Goal: Transaction & Acquisition: Purchase product/service

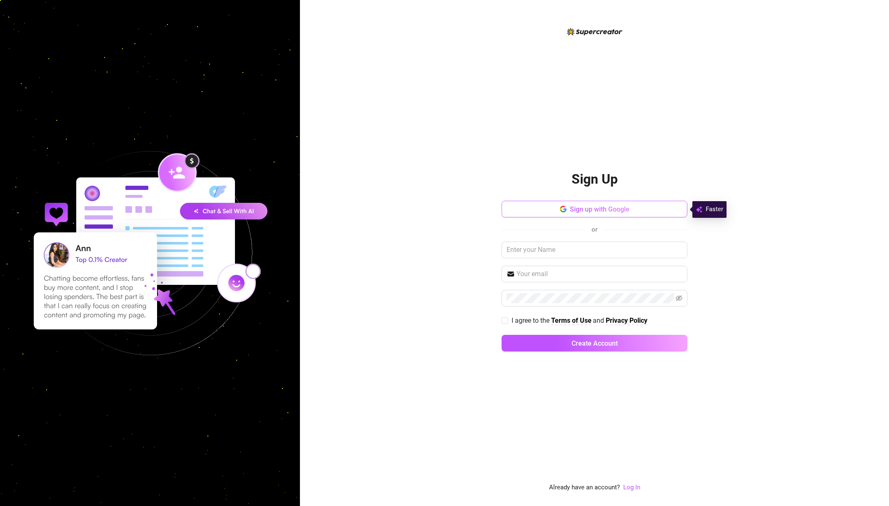
click at [597, 208] on span "Sign up with Google" at bounding box center [600, 209] width 60 height 8
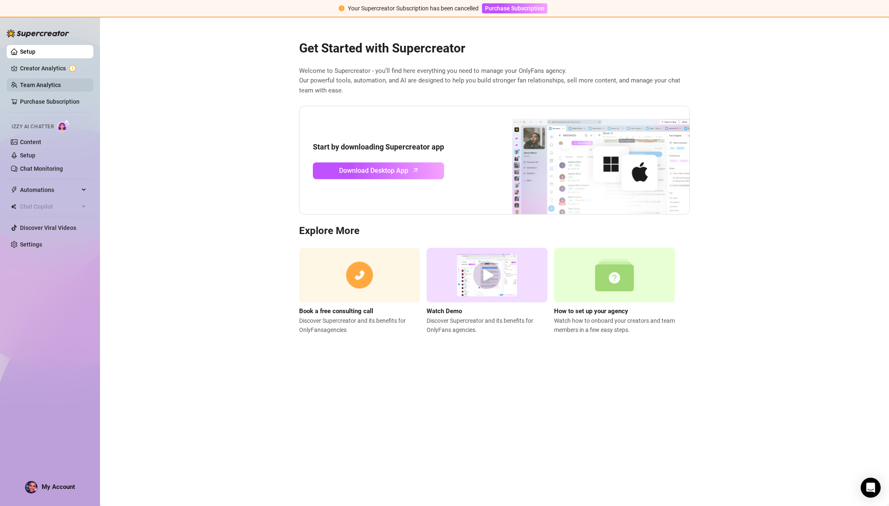
click at [38, 84] on link "Team Analytics" at bounding box center [40, 85] width 41 height 7
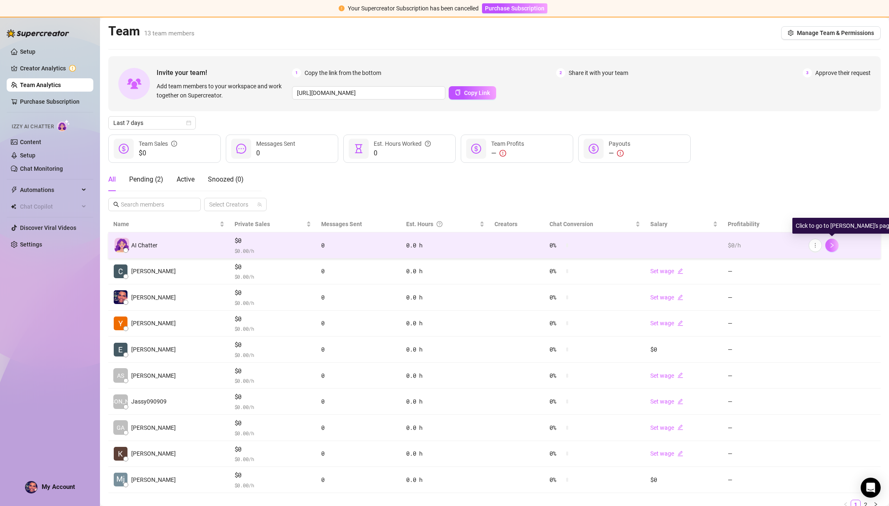
click at [831, 247] on icon "right" at bounding box center [831, 245] width 3 height 5
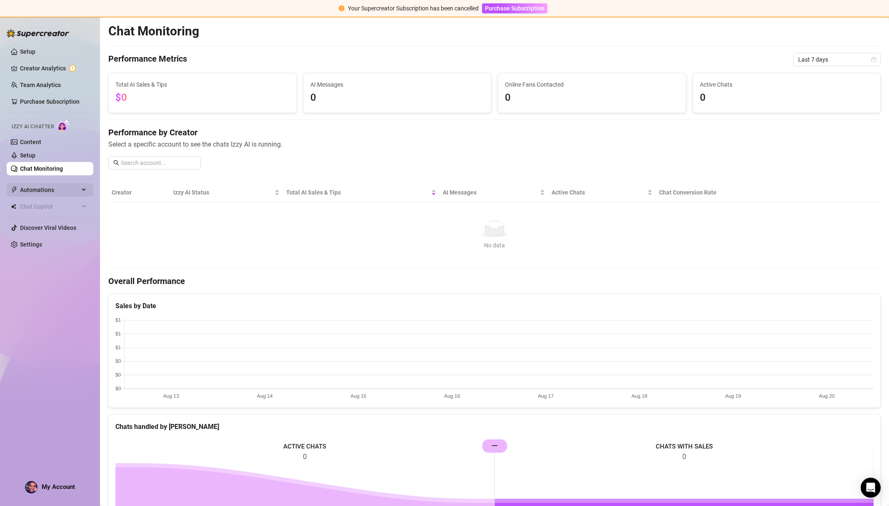
click at [34, 188] on span "Automations" at bounding box center [49, 189] width 59 height 13
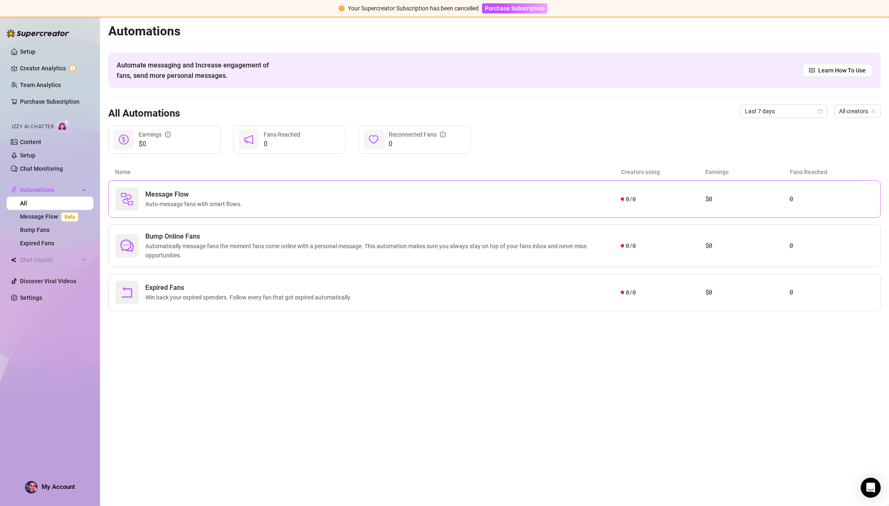
click at [588, 198] on div "Message Flow Auto-message fans with smart flows." at bounding box center [367, 199] width 505 height 23
click at [300, 244] on span "Automatically message fans the moment fans come online with a personal message.…" at bounding box center [382, 251] width 475 height 18
click at [268, 199] on div "Message Flow Auto-message fans with smart flows." at bounding box center [367, 199] width 505 height 23
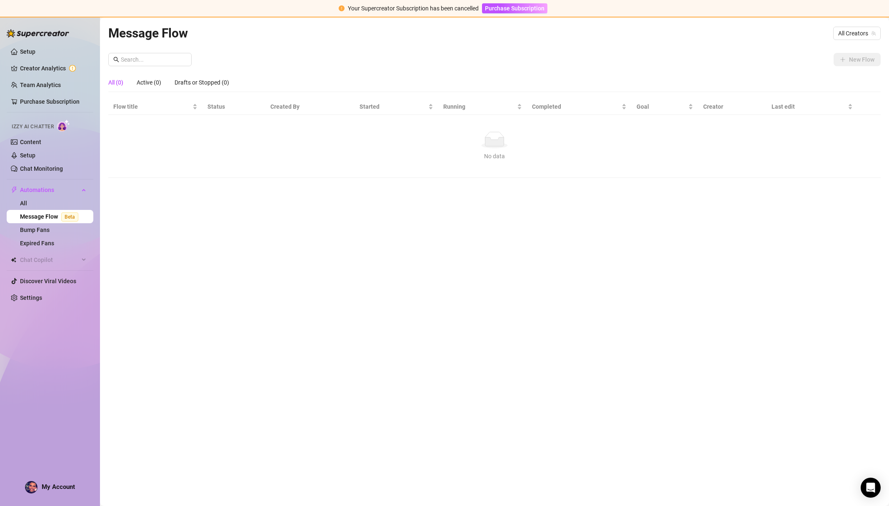
click at [268, 199] on div "Message Flow All Creators New Flow All (0) Active (0) Drafts or Stopped (0) Flo…" at bounding box center [494, 252] width 773 height 458
click at [27, 200] on link "All" at bounding box center [23, 203] width 7 height 7
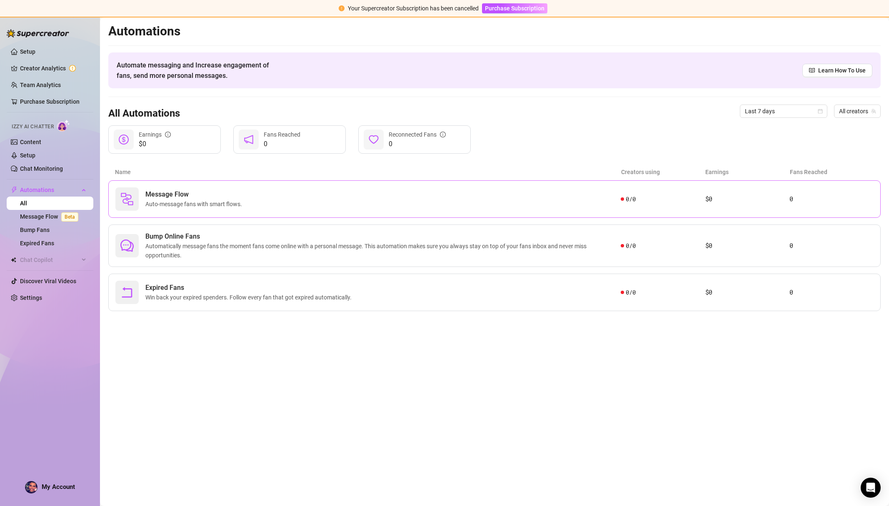
click at [285, 204] on div "Message Flow Auto-message fans with smart flows." at bounding box center [367, 199] width 505 height 23
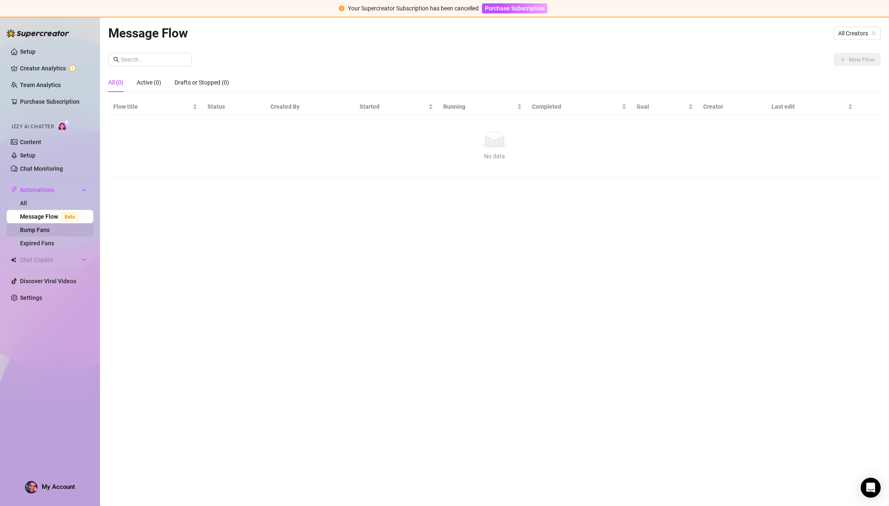
click at [45, 233] on link "Bump Fans" at bounding box center [35, 230] width 30 height 7
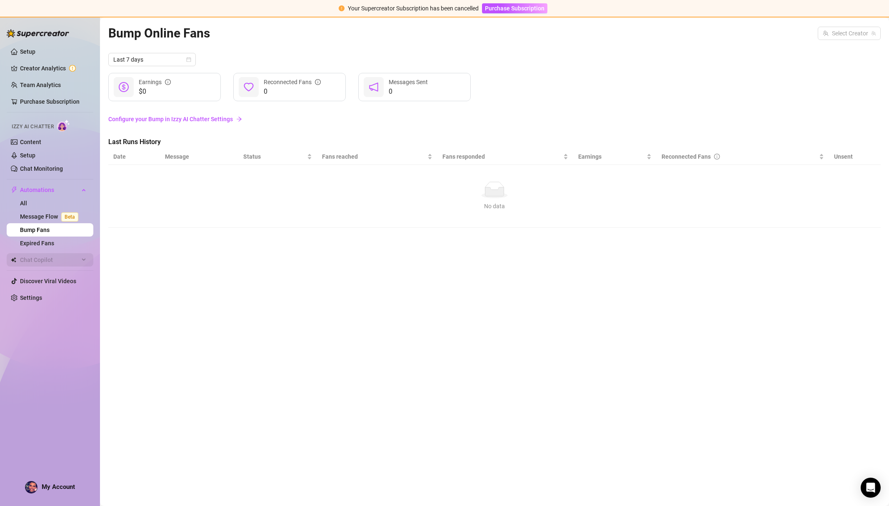
click at [88, 261] on div "Chat Copilot" at bounding box center [50, 259] width 87 height 13
click at [79, 261] on span "Chat Copilot" at bounding box center [49, 259] width 59 height 13
click at [502, 7] on span "Purchase Subscription" at bounding box center [515, 8] width 60 height 7
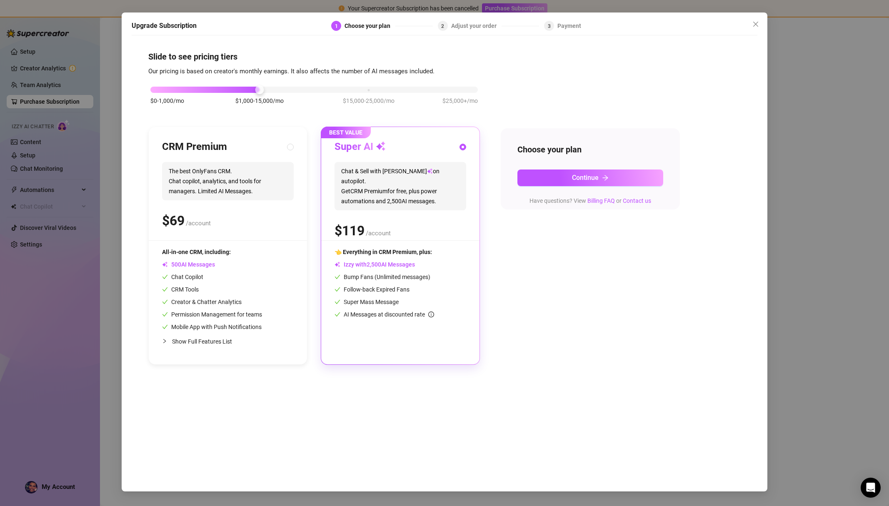
click at [296, 68] on span "Our pricing is based on creator's monthly earnings. It also affects the number …" at bounding box center [291, 72] width 286 height 8
click at [428, 228] on div "$ /account" at bounding box center [401, 231] width 132 height 21
click at [550, 188] on div "Choose your plan Continue Have questions? View Billing FAQ or Contact us" at bounding box center [590, 169] width 179 height 81
click at [550, 181] on button "Continue" at bounding box center [591, 178] width 146 height 17
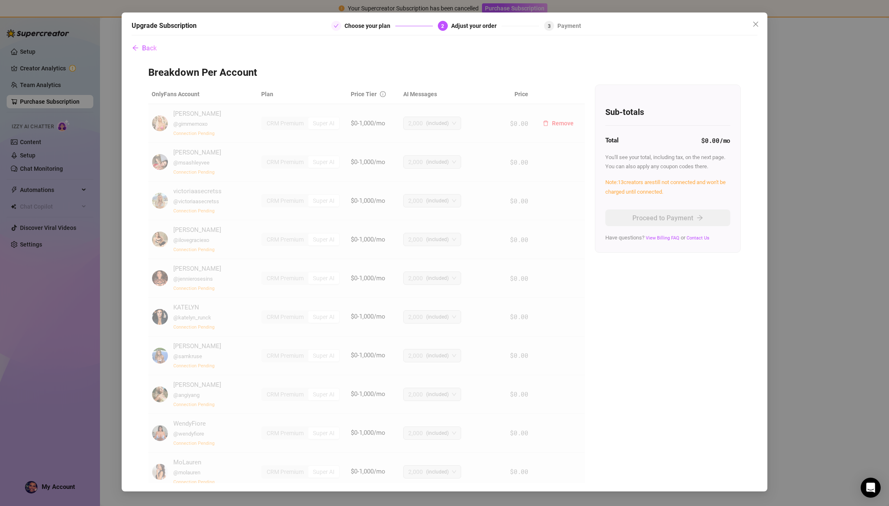
click at [179, 126] on span "@ gimmemoxo" at bounding box center [190, 124] width 34 height 6
click at [161, 120] on img at bounding box center [160, 123] width 16 height 16
click at [749, 20] on div "Upgrade Subscription Choose your plan 2 Adjust your order 3 Payment Back Breakd…" at bounding box center [445, 252] width 646 height 479
click at [756, 18] on button "Close" at bounding box center [755, 24] width 13 height 13
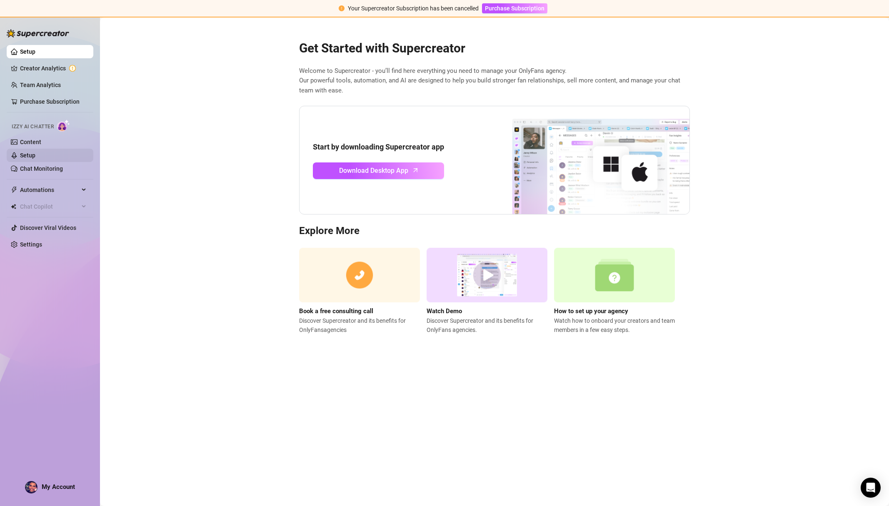
click at [35, 157] on link "Setup" at bounding box center [27, 155] width 15 height 7
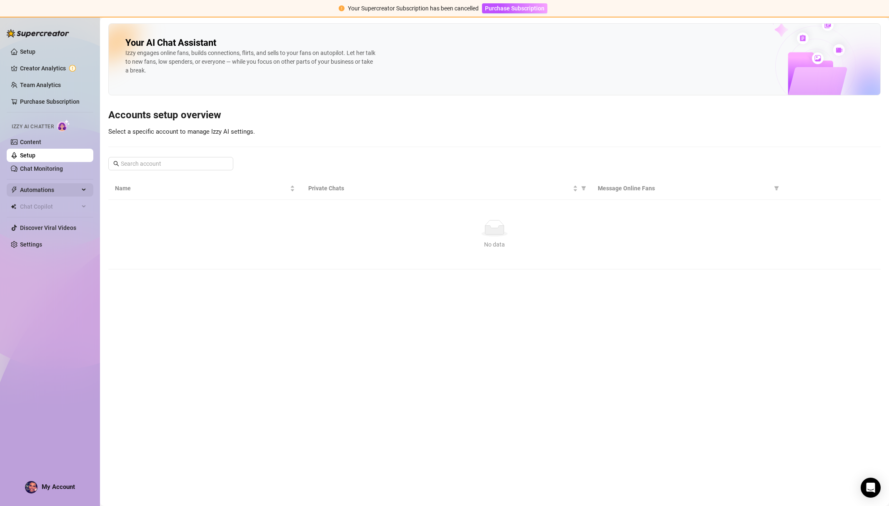
click at [43, 188] on span "Automations" at bounding box center [49, 189] width 59 height 13
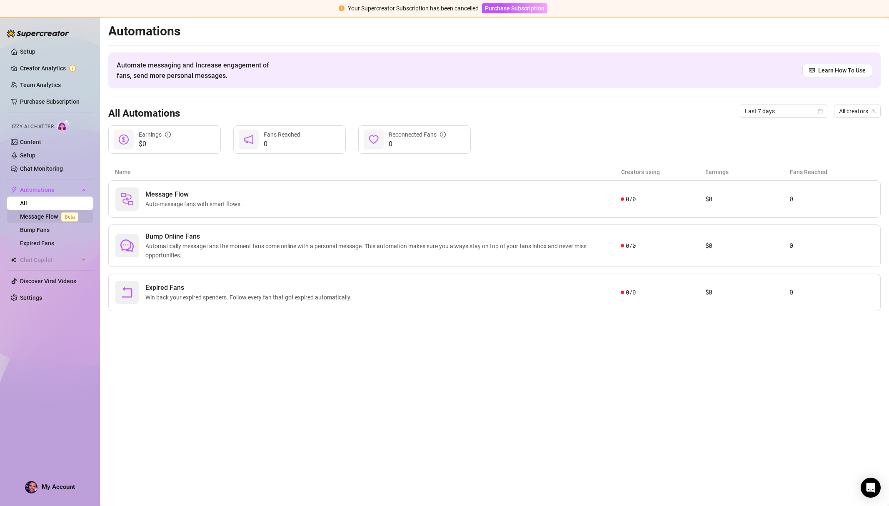
click at [33, 217] on link "Message Flow Beta" at bounding box center [51, 216] width 62 height 7
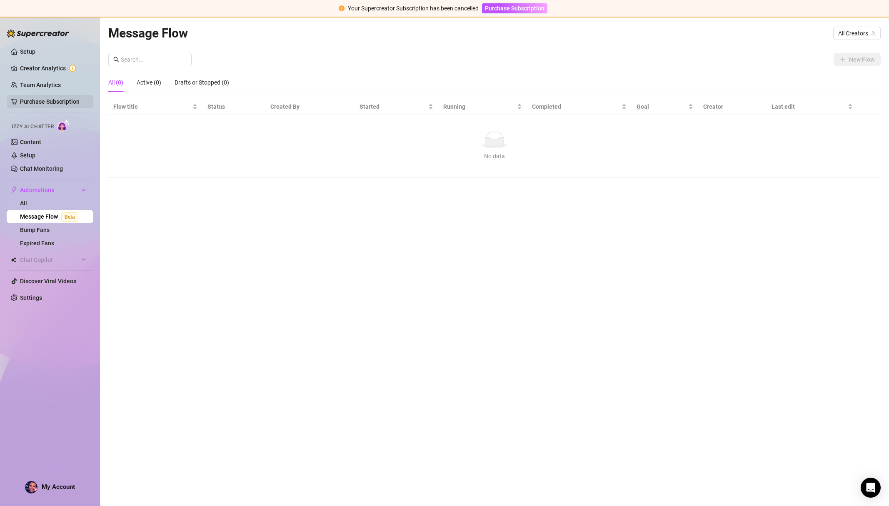
click at [36, 98] on link "Purchase Subscription" at bounding box center [50, 101] width 60 height 7
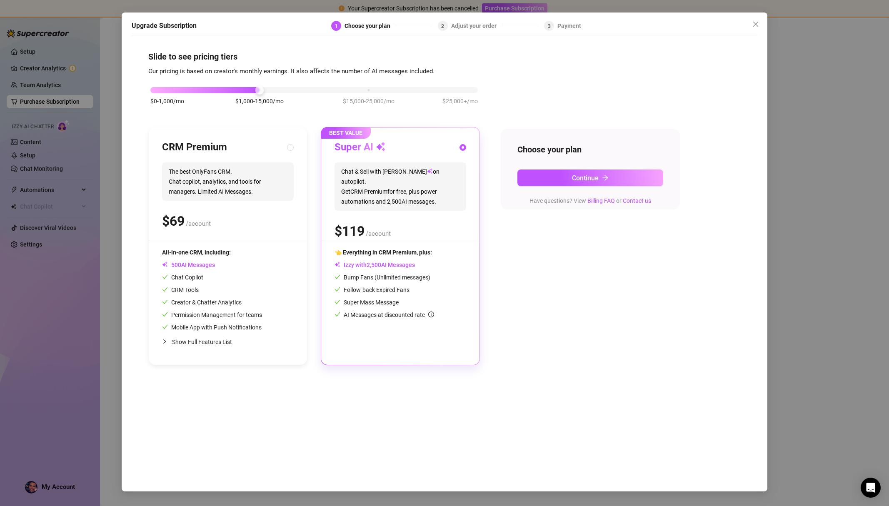
click at [36, 88] on div "Upgrade Subscription 1 Choose your plan 2 Adjust your order 3 Payment Slide to …" at bounding box center [444, 253] width 889 height 506
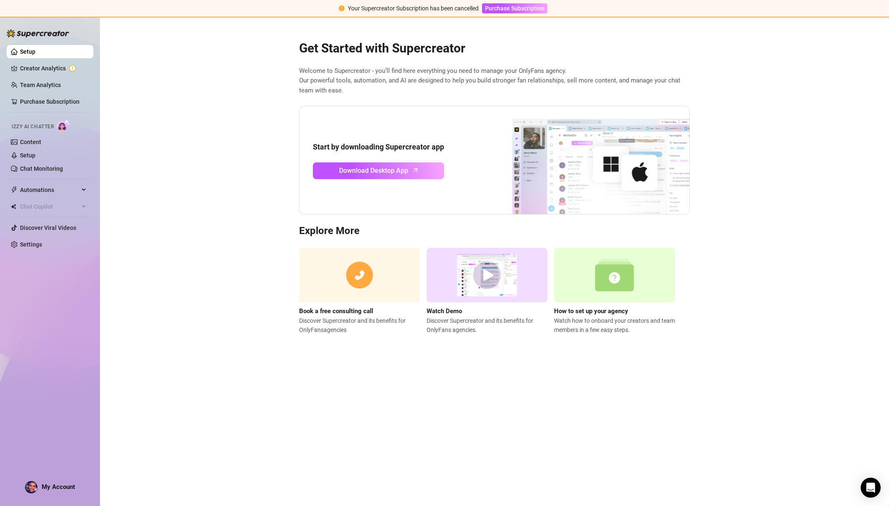
click at [36, 88] on link "Team Analytics" at bounding box center [40, 85] width 41 height 7
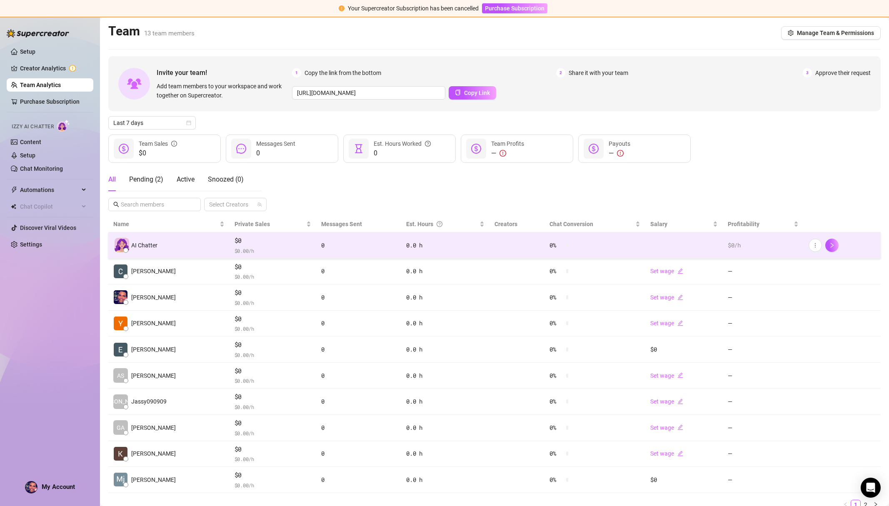
scroll to position [0, 0]
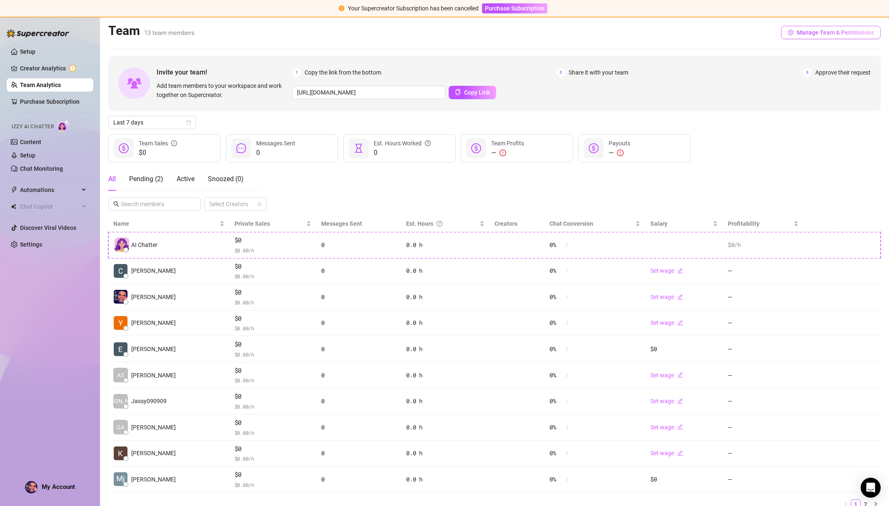
click at [842, 33] on span "Manage Team & Permissions" at bounding box center [835, 32] width 77 height 7
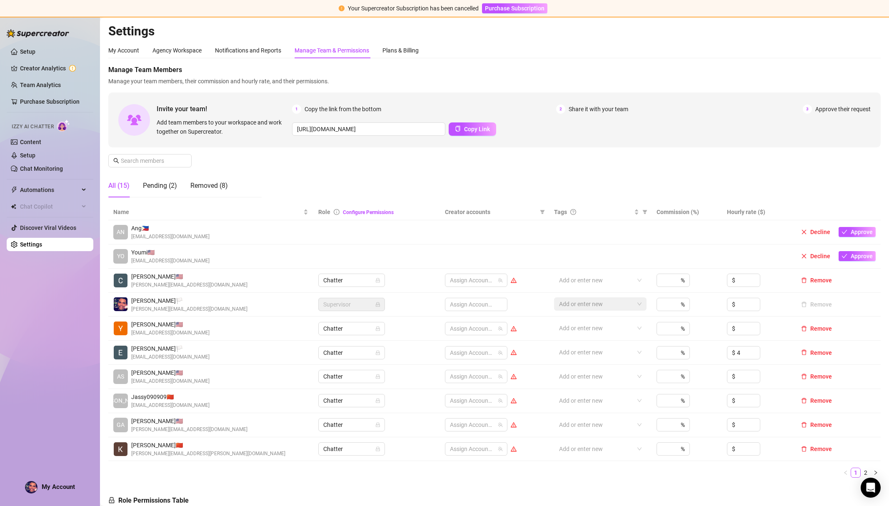
click at [459, 213] on span "Creator accounts" at bounding box center [491, 212] width 92 height 9
click at [465, 209] on span "Creator accounts" at bounding box center [491, 212] width 92 height 9
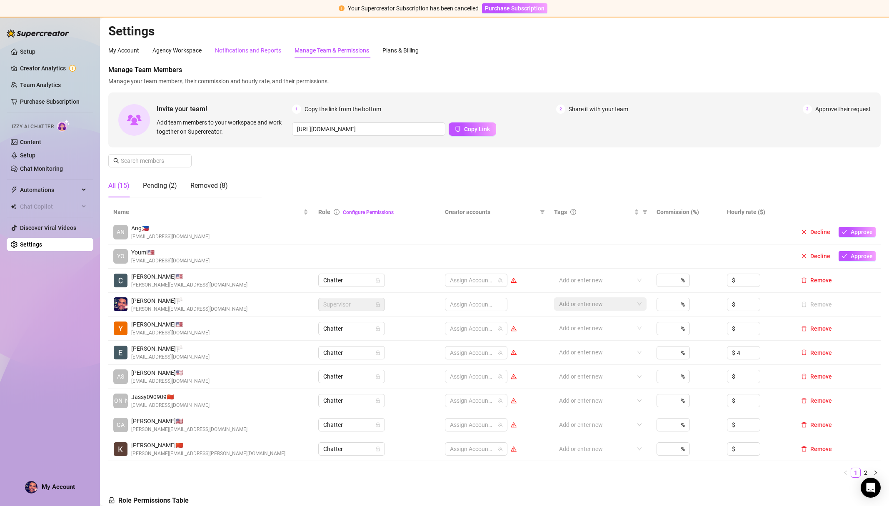
click at [255, 49] on div "Notifications and Reports" at bounding box center [248, 50] width 66 height 9
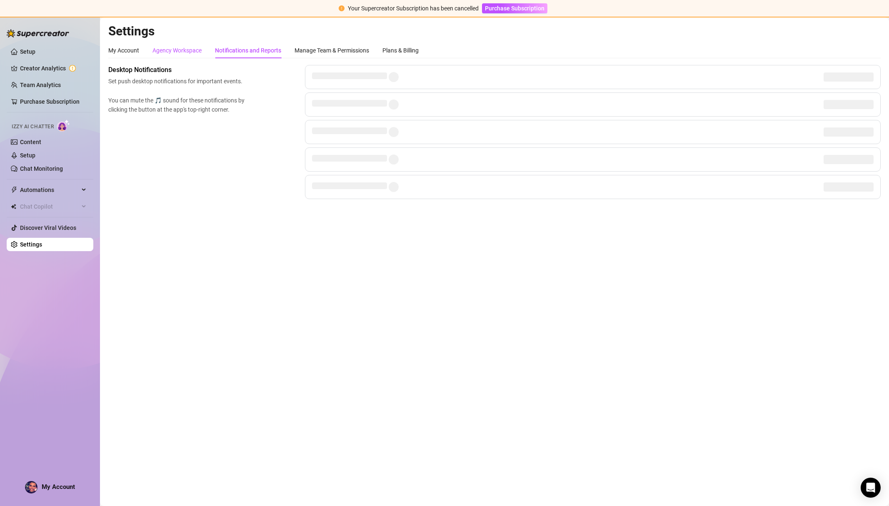
click at [180, 50] on div "Agency Workspace" at bounding box center [177, 50] width 49 height 9
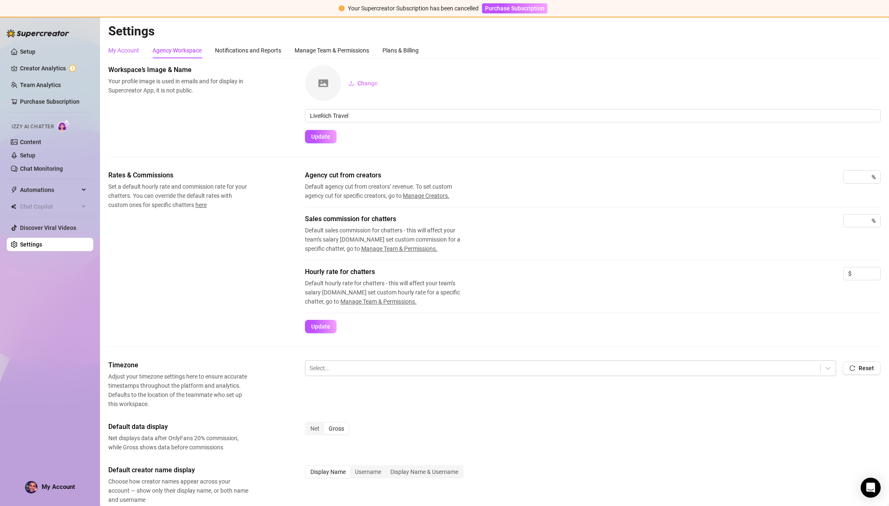
click at [123, 49] on div "My Account" at bounding box center [123, 50] width 31 height 9
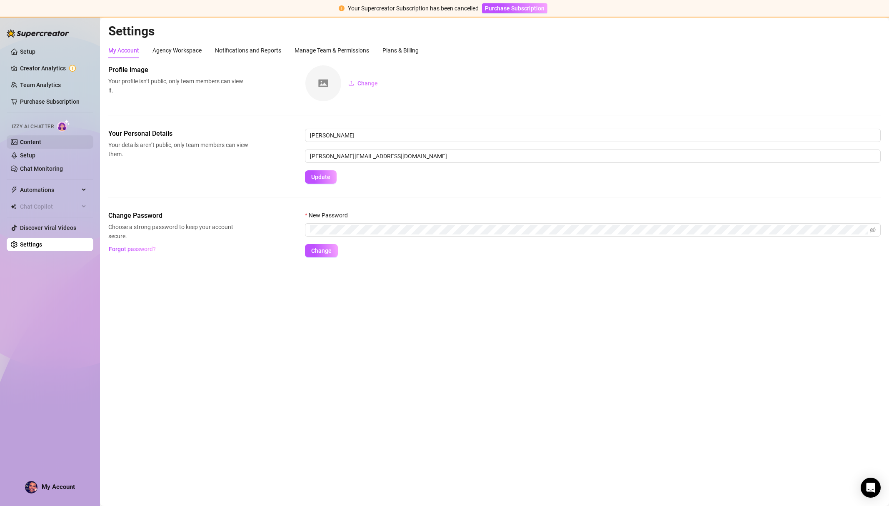
click at [38, 143] on link "Content" at bounding box center [30, 142] width 21 height 7
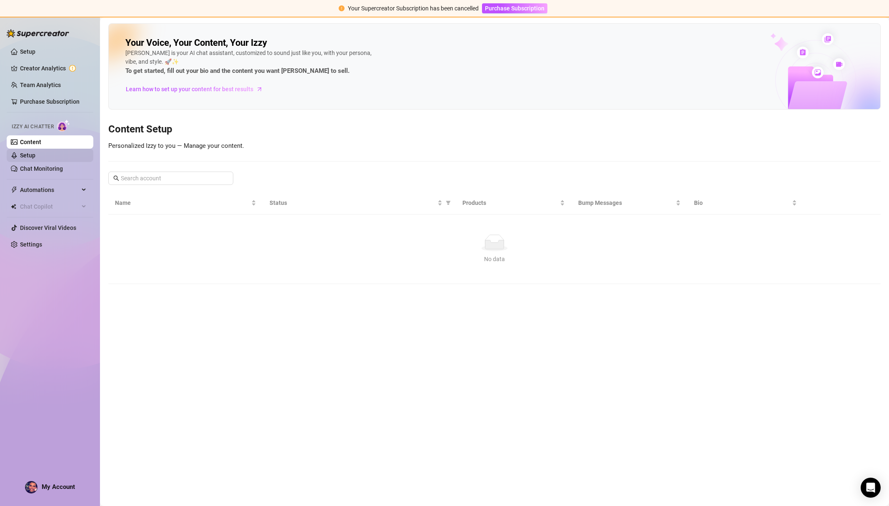
click at [35, 156] on link "Setup" at bounding box center [27, 155] width 15 height 7
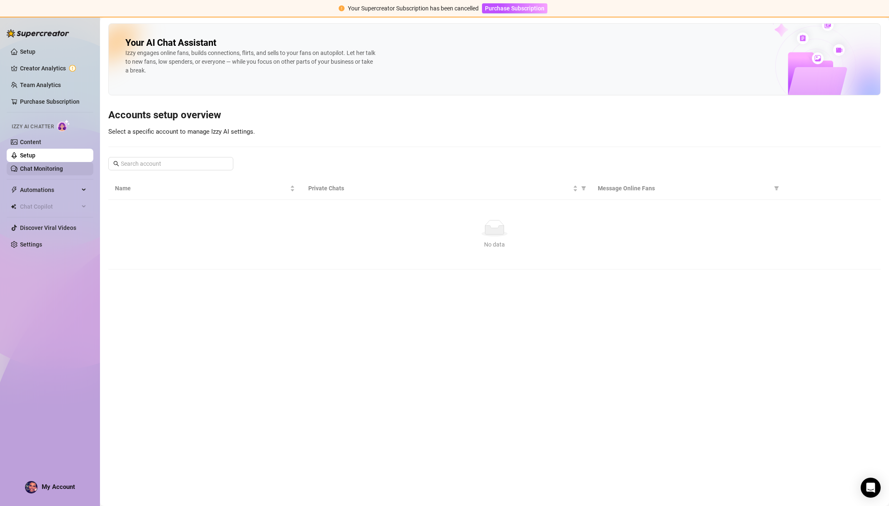
click at [55, 166] on link "Chat Monitoring" at bounding box center [41, 168] width 43 height 7
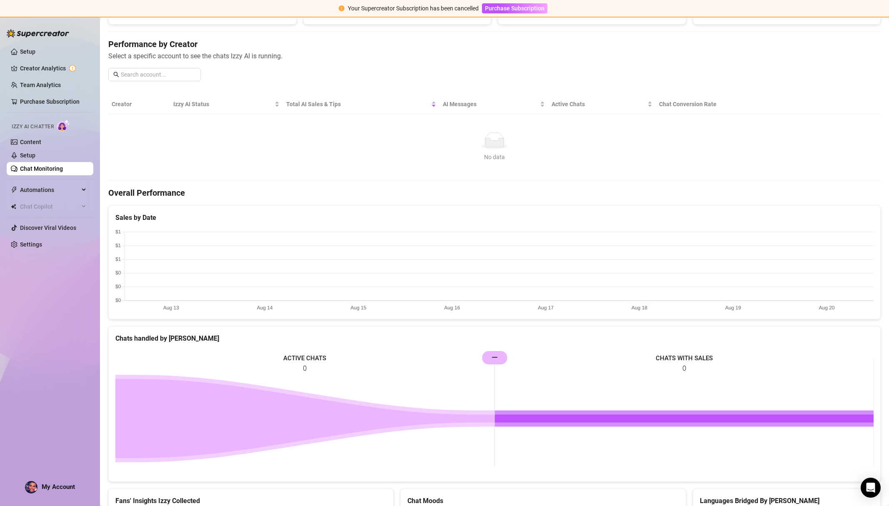
scroll to position [140, 0]
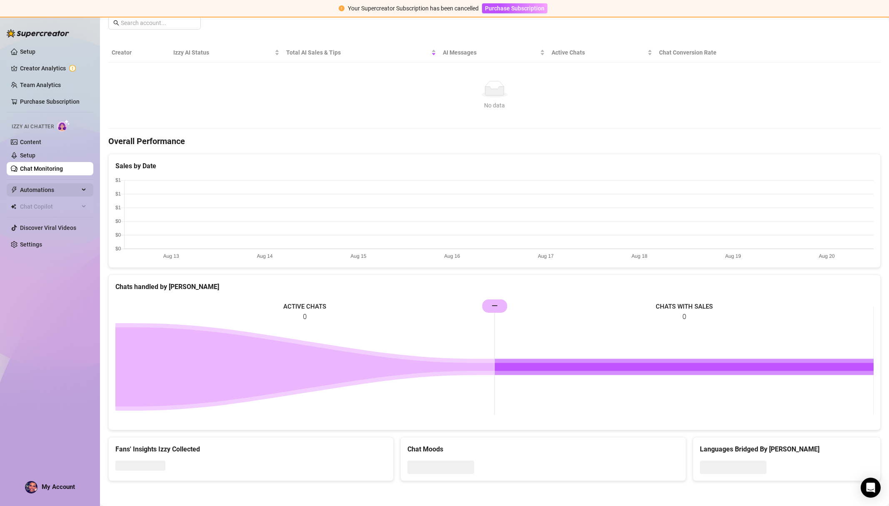
click at [35, 186] on span "Automations" at bounding box center [49, 189] width 59 height 13
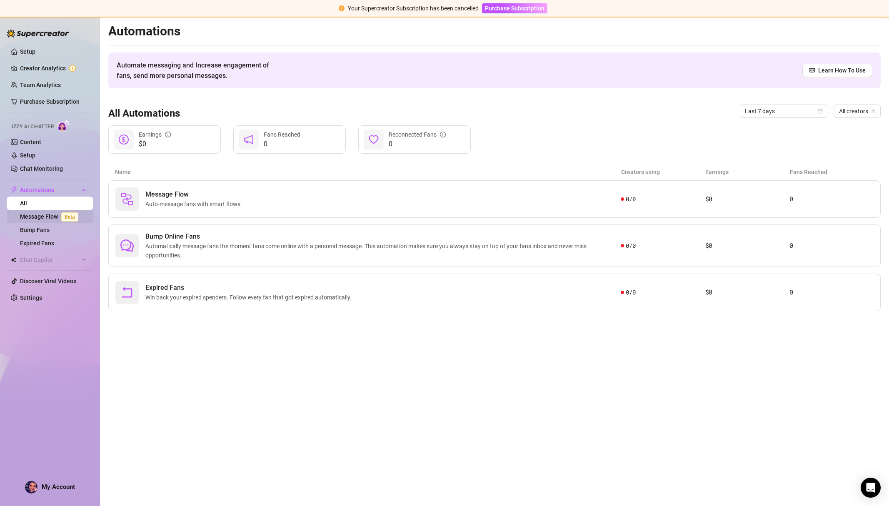
click at [35, 214] on link "Message Flow Beta" at bounding box center [51, 216] width 62 height 7
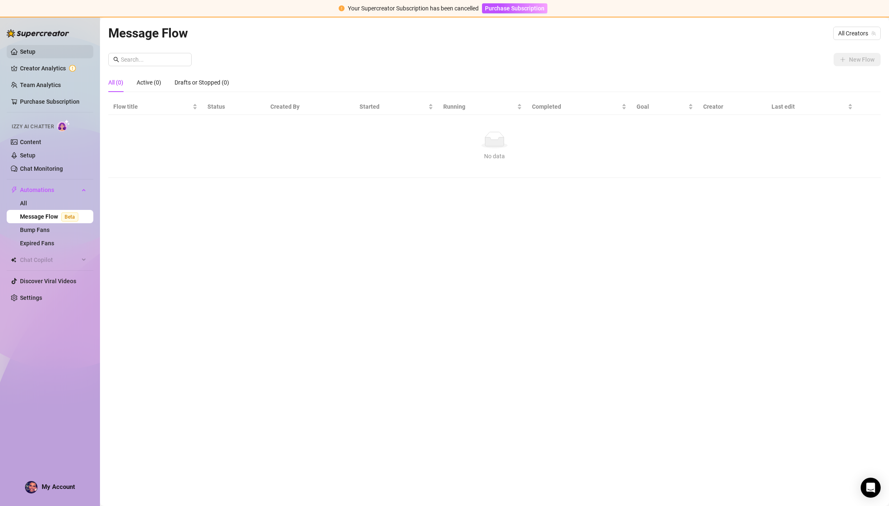
click at [22, 51] on link "Setup" at bounding box center [27, 51] width 15 height 7
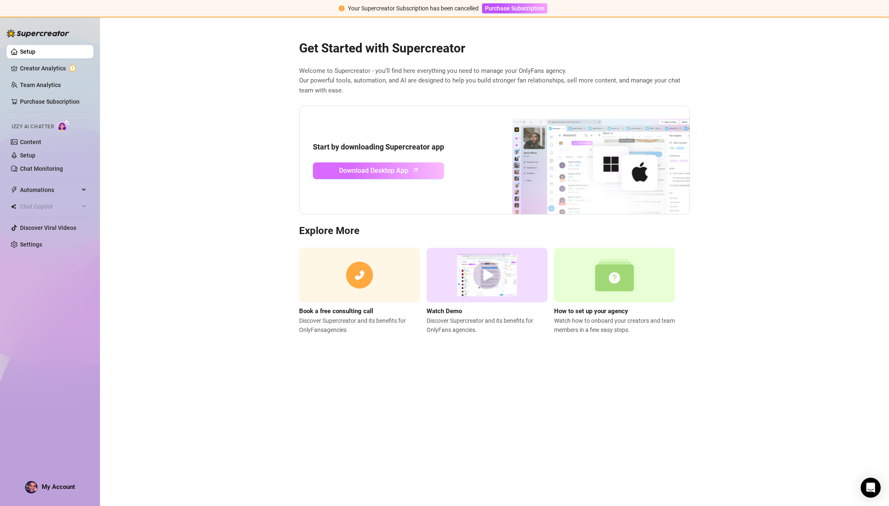
click at [377, 168] on span "Download Desktop App" at bounding box center [373, 170] width 69 height 10
